Goal: Task Accomplishment & Management: Manage account settings

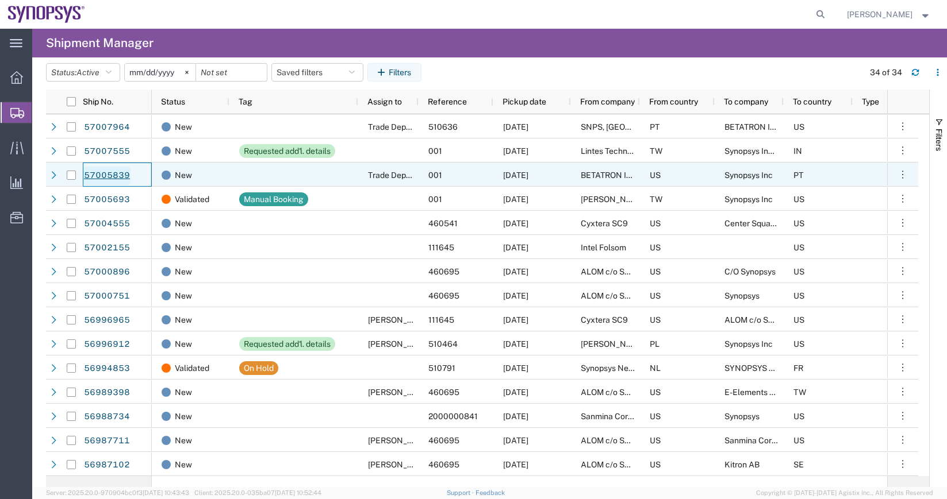
click at [115, 169] on link "57005839" at bounding box center [106, 176] width 47 height 18
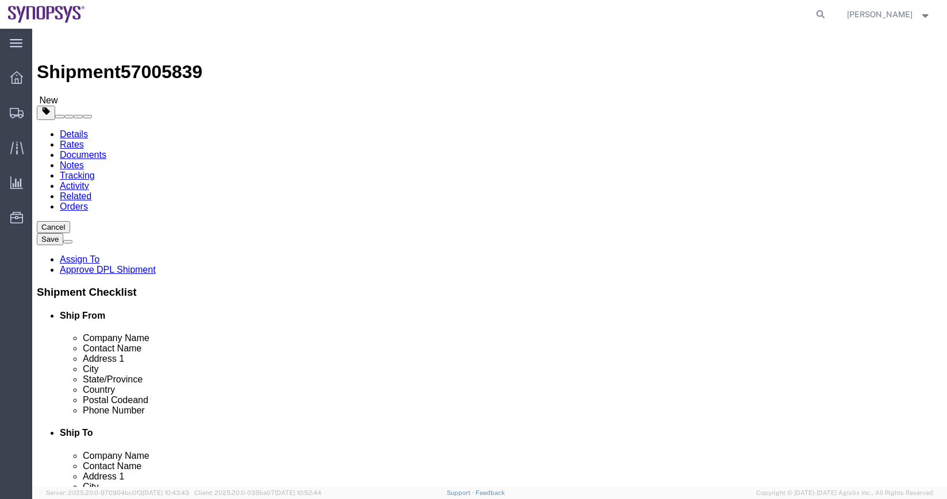
select select
click icon
click div "Pieces: 10.00 Each Total value: 93520.00 USD"
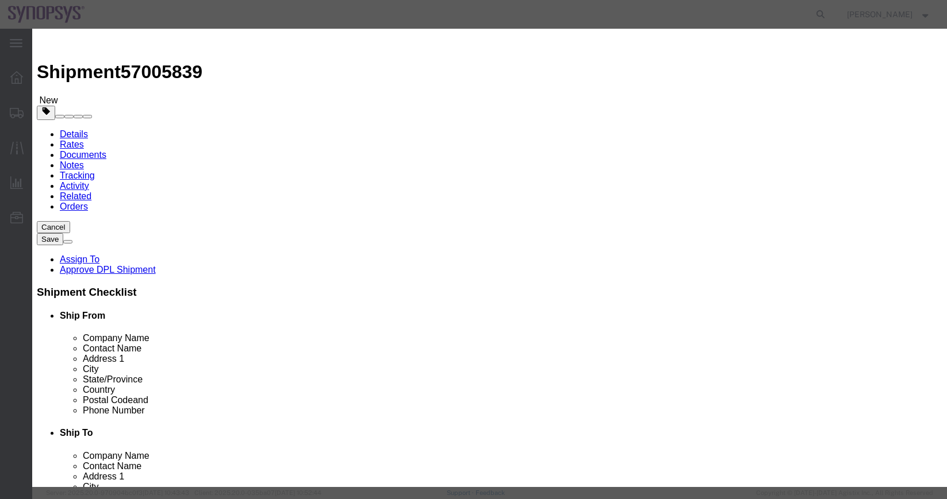
click textarea
click icon "button"
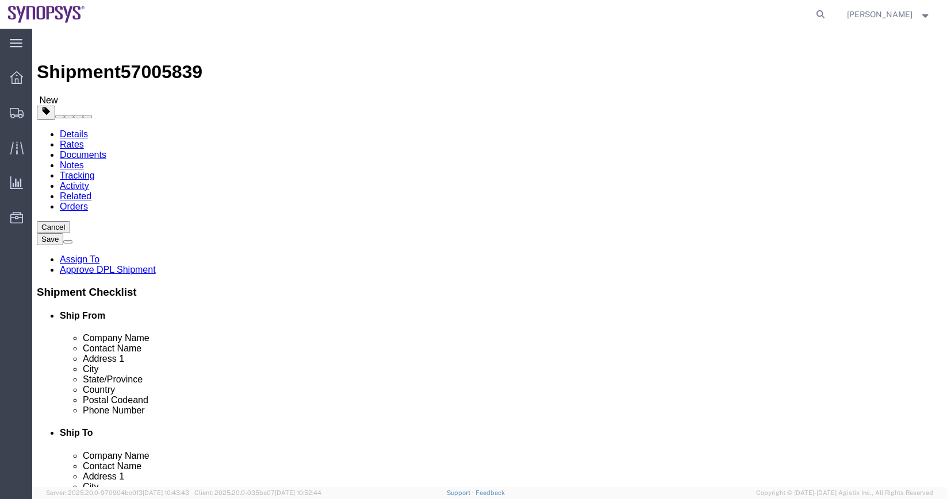
click icon
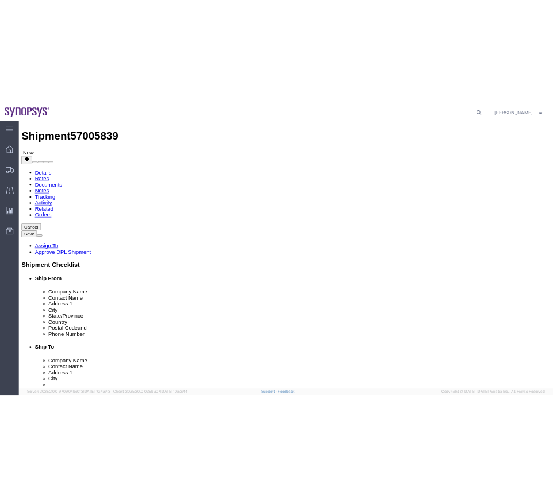
scroll to position [16, 0]
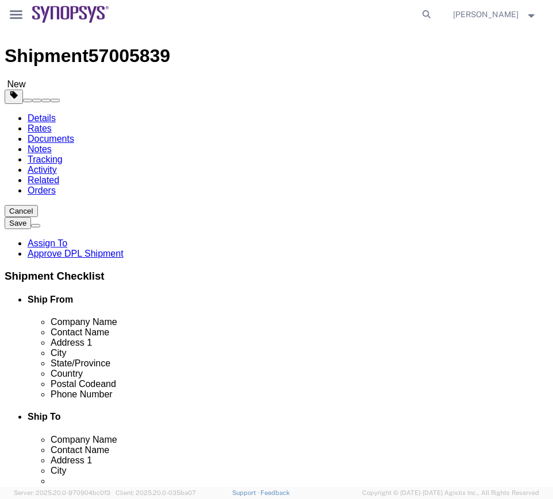
drag, startPoint x: 275, startPoint y: 400, endPoint x: 43, endPoint y: 412, distance: 232.5
click div "Location My Profile Location [GEOGRAPHIC_DATA] DE04 Agrate Brianza IT01 [GEOGRA…"
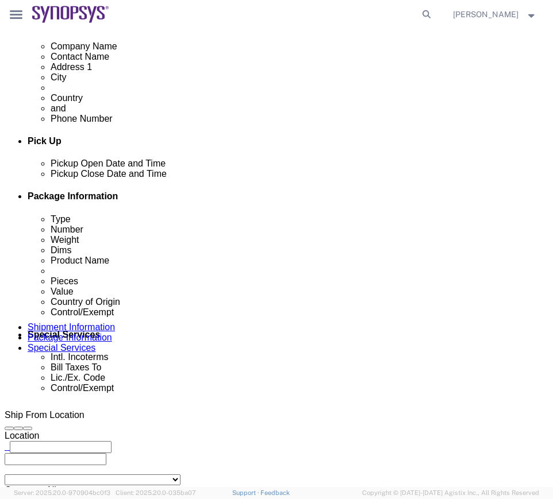
scroll to position [411, 0]
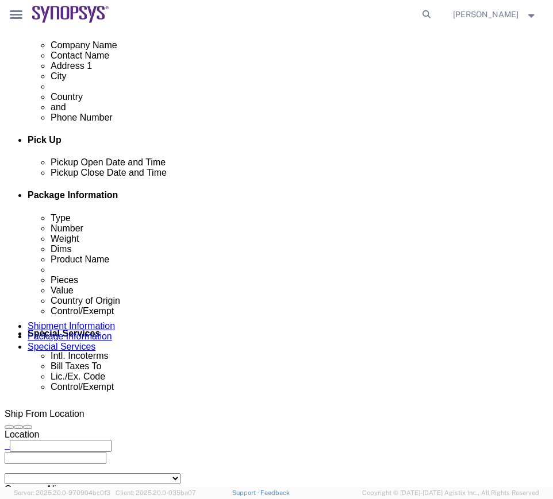
drag, startPoint x: 275, startPoint y: 376, endPoint x: 109, endPoint y: 371, distance: 166.2
click div "Email [EMAIL_ADDRESS][DOMAIN_NAME]"
click div "Shipment Information Package Information Special Services Please fix the follow…"
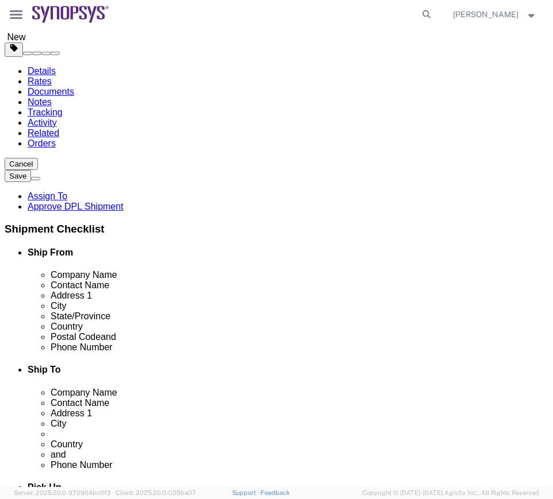
scroll to position [0, 0]
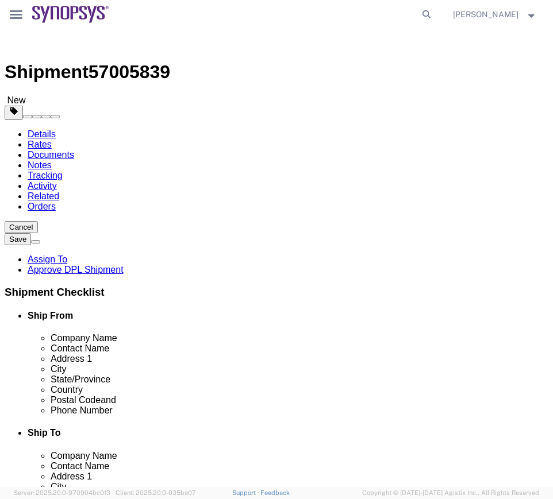
click img
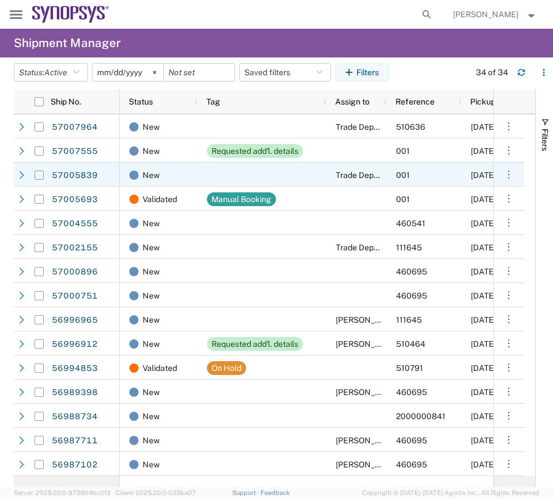
click at [36, 176] on input "Press Space to toggle row selection (unchecked)" at bounding box center [38, 175] width 9 height 9
checkbox input "true"
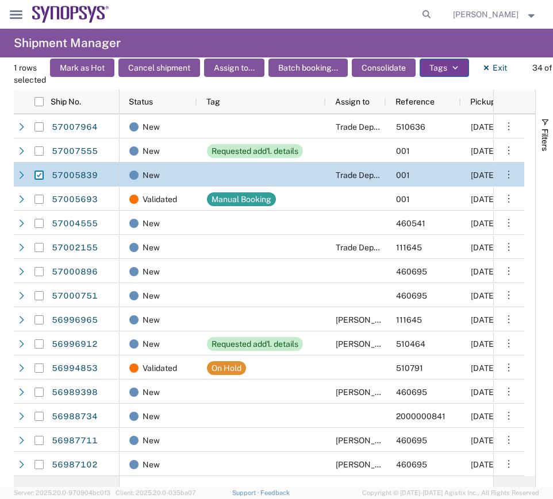
click at [440, 62] on button "Tags" at bounding box center [444, 68] width 49 height 18
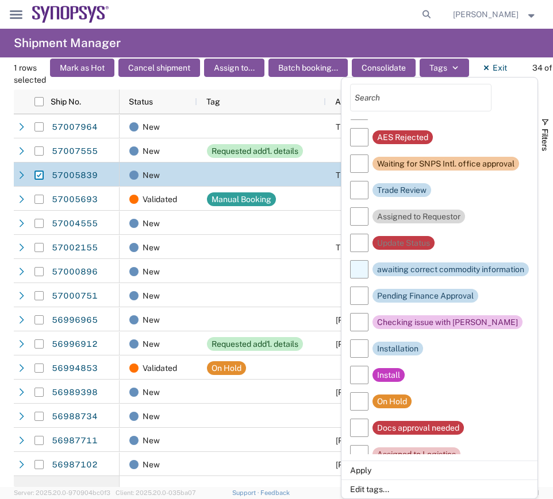
scroll to position [59, 0]
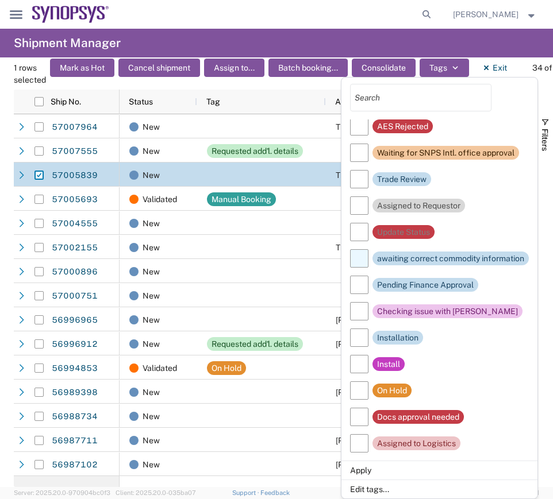
click at [398, 256] on div "awaiting correct commodity information" at bounding box center [450, 259] width 147 height 14
click at [0, 0] on input "awaiting correct commodity information" at bounding box center [0, 0] width 0 height 0
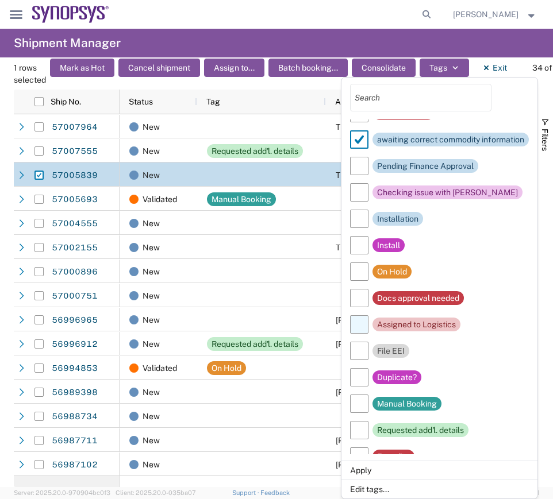
scroll to position [184, 0]
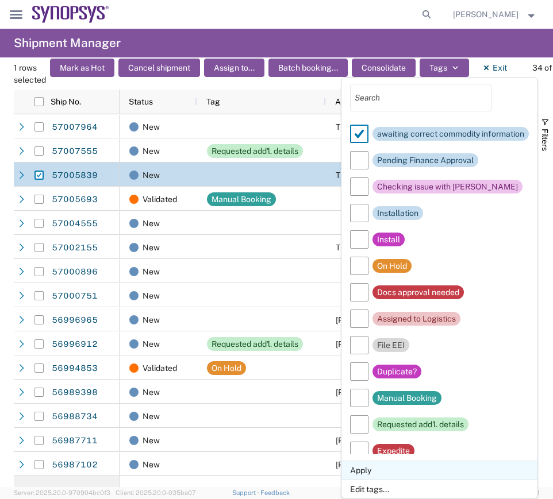
click at [372, 470] on li "Apply" at bounding box center [439, 470] width 196 height 19
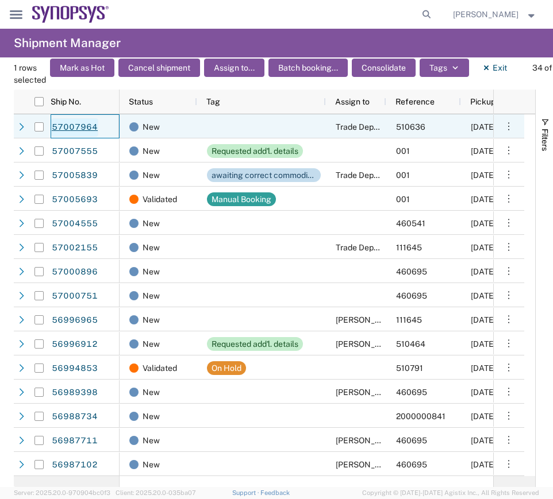
click at [95, 125] on link "57007964" at bounding box center [74, 127] width 47 height 18
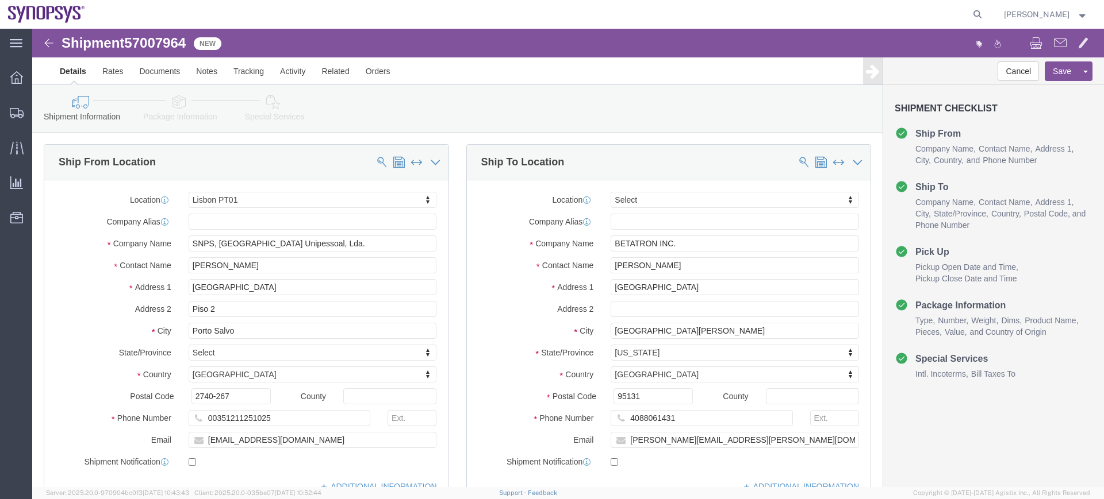
select select "63152"
select select
click link "Package Information"
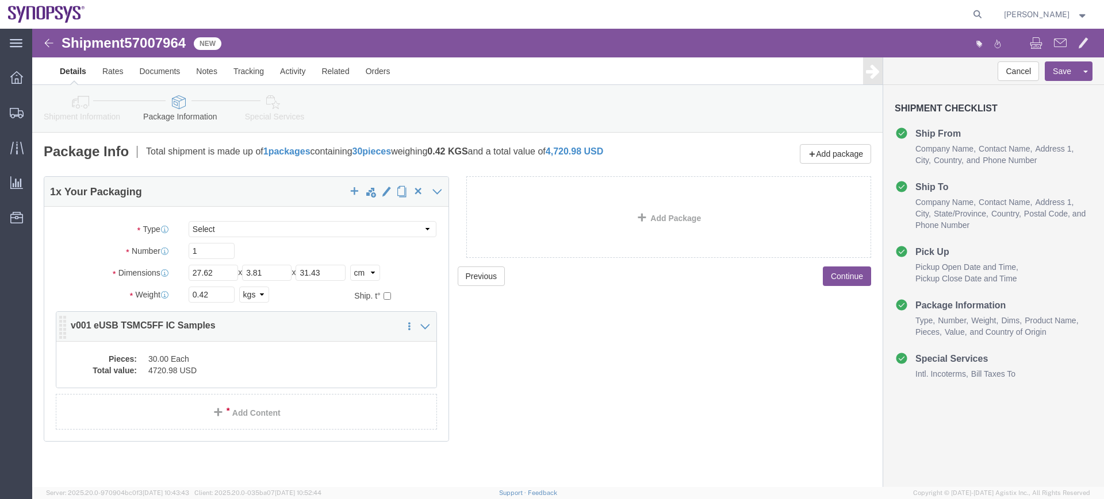
click dd "4720.98 USD"
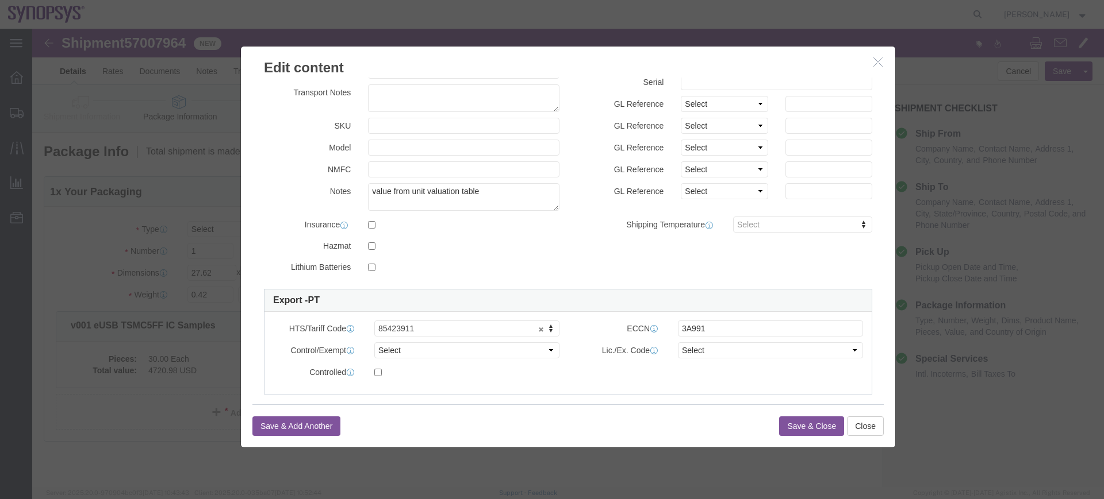
scroll to position [222, 0]
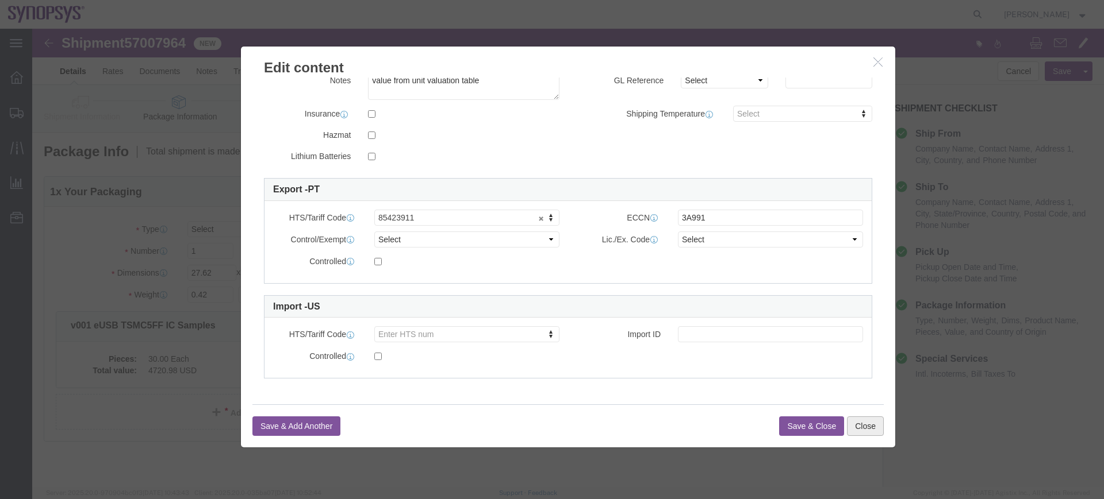
click button "Close"
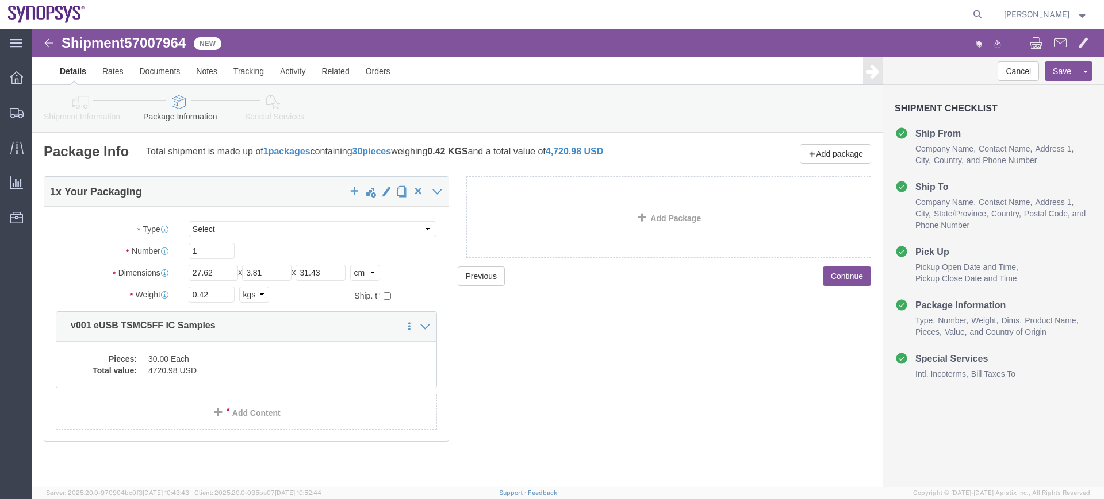
click icon
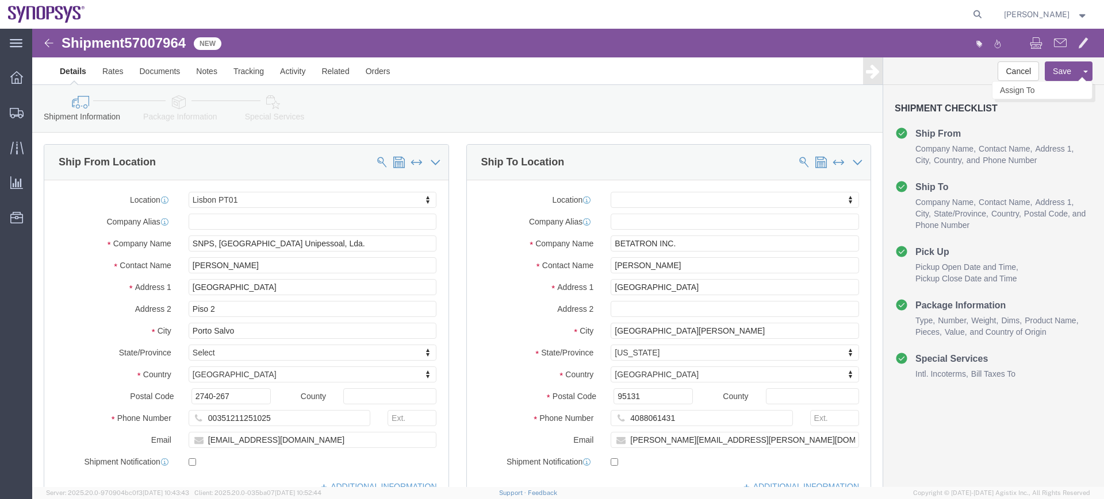
click ul "Assign To Approve DPL Shipment"
click link "Assign To"
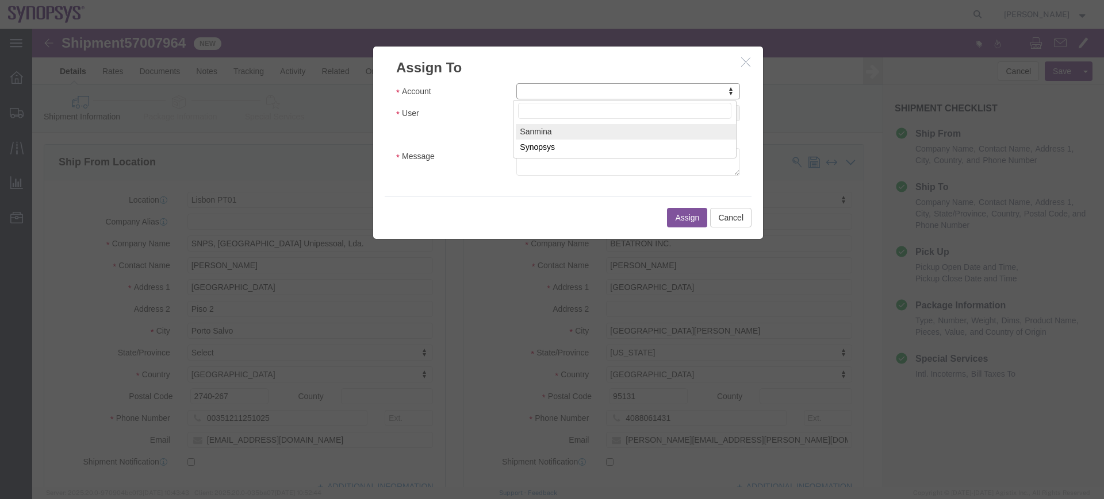
drag, startPoint x: 659, startPoint y: 53, endPoint x: 650, endPoint y: 63, distance: 12.6
drag, startPoint x: 636, startPoint y: 59, endPoint x: 583, endPoint y: 116, distance: 77.7
select select "117156"
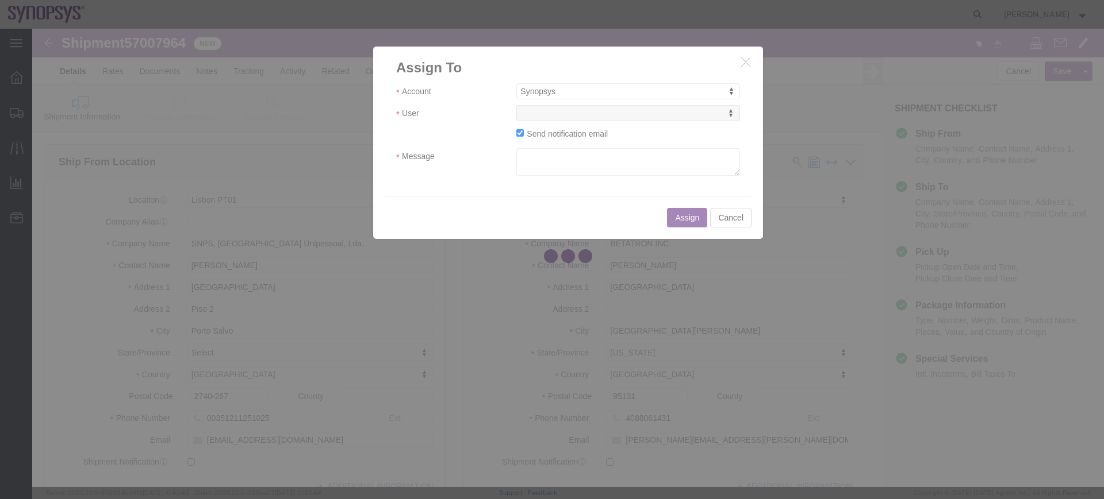
click at [614, 144] on div at bounding box center [567, 258] width 1071 height 459
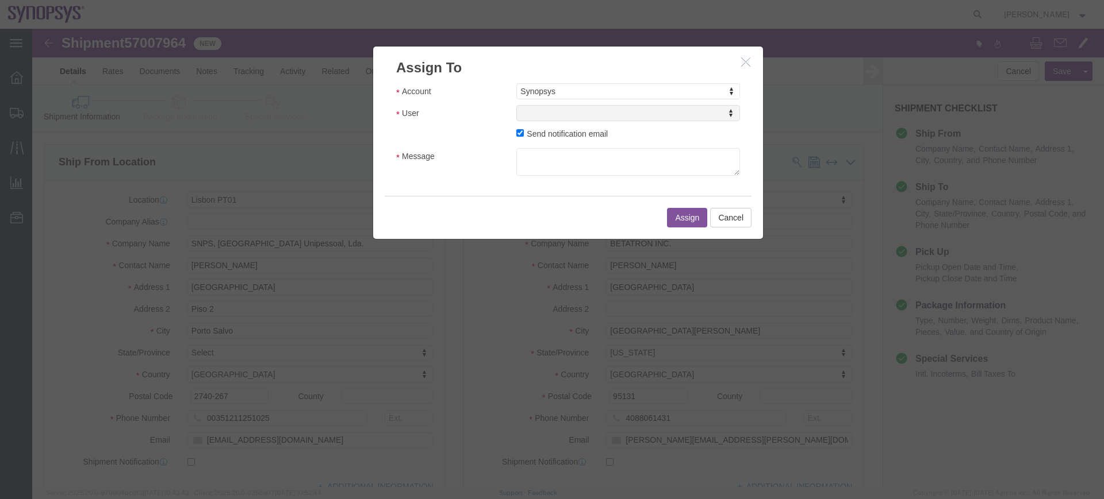
select select
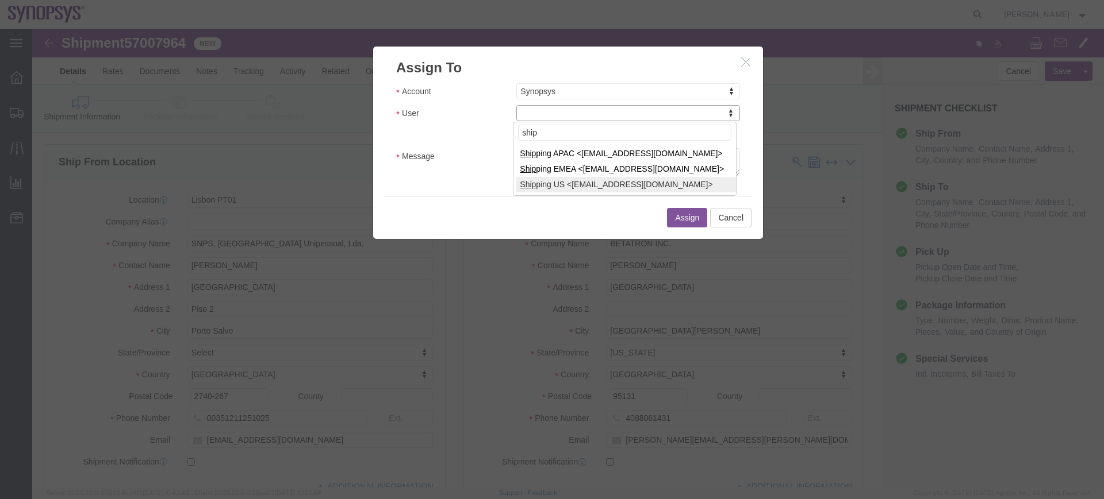
type input "ship"
select select "100122"
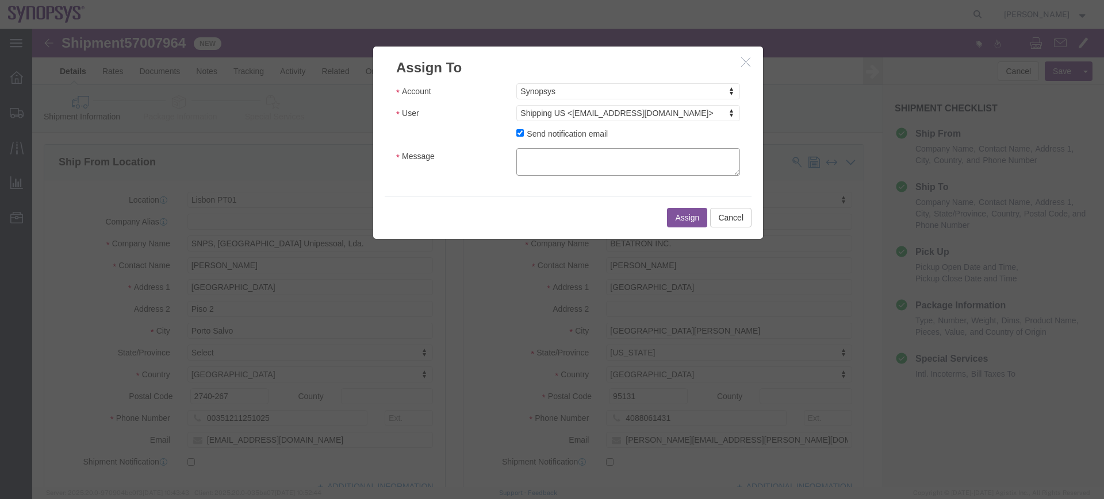
click textarea "Message"
type textarea "a"
click button "Assign"
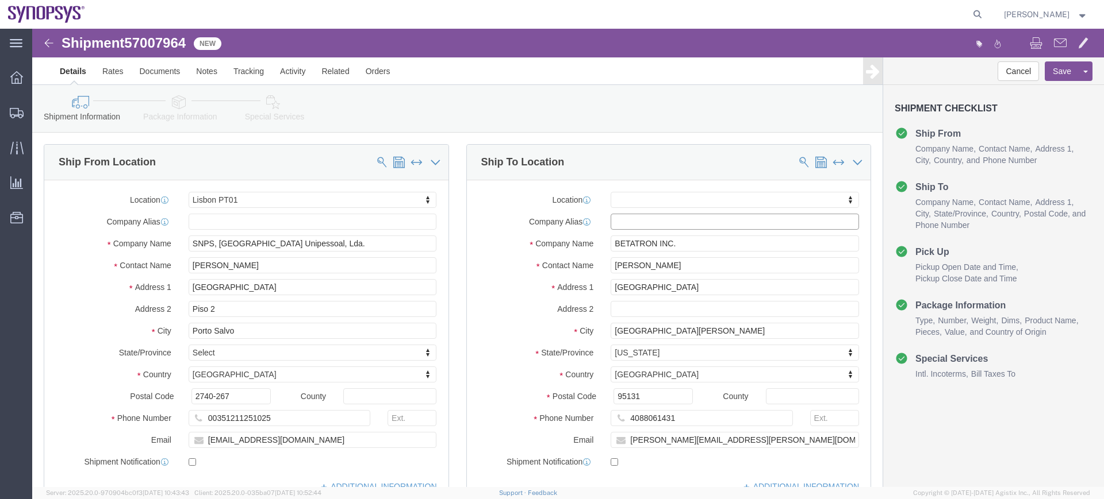
click input "text"
